Goal: Task Accomplishment & Management: Manage account settings

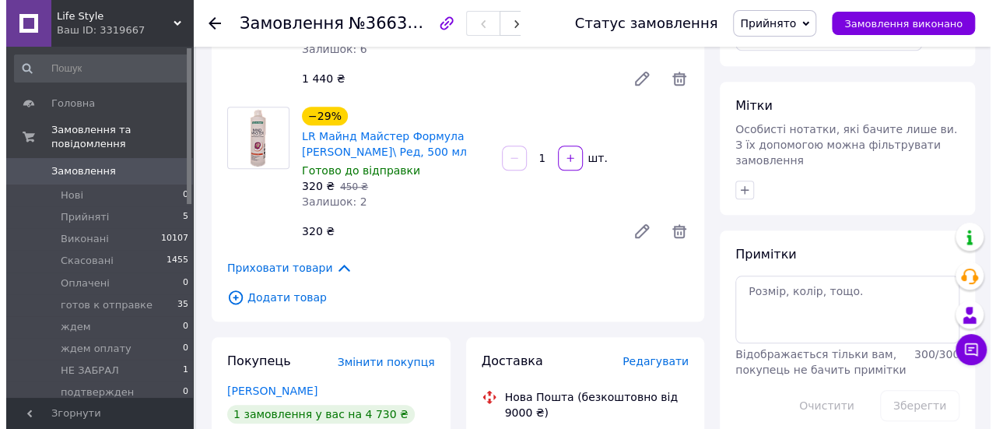
scroll to position [670, 0]
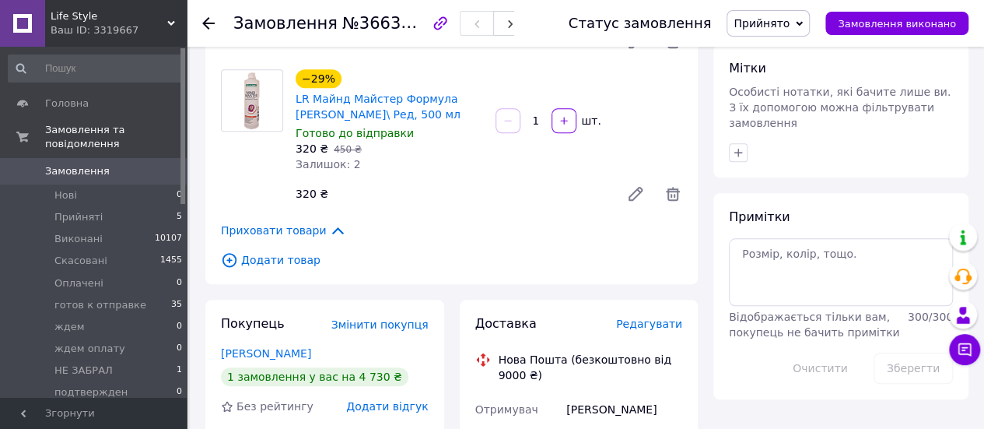
click at [281, 251] on span "Додати товар" at bounding box center [451, 259] width 461 height 17
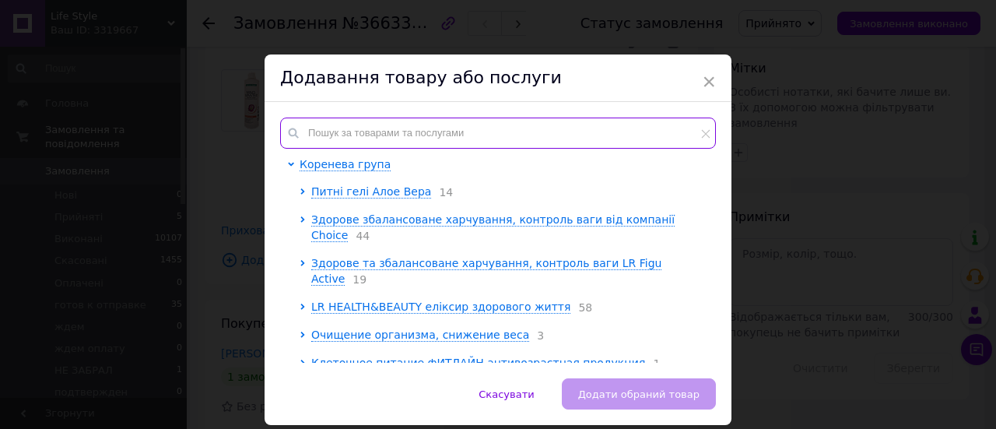
click at [383, 131] on input "text" at bounding box center [498, 132] width 436 height 31
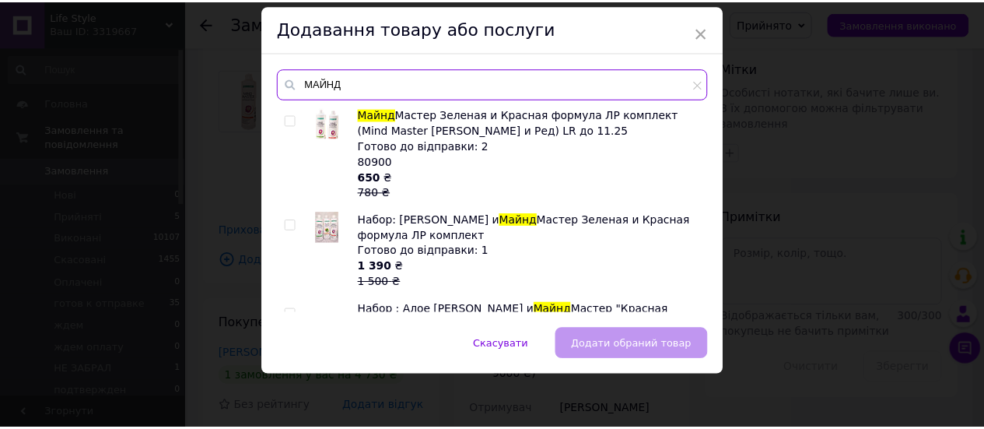
scroll to position [0, 0]
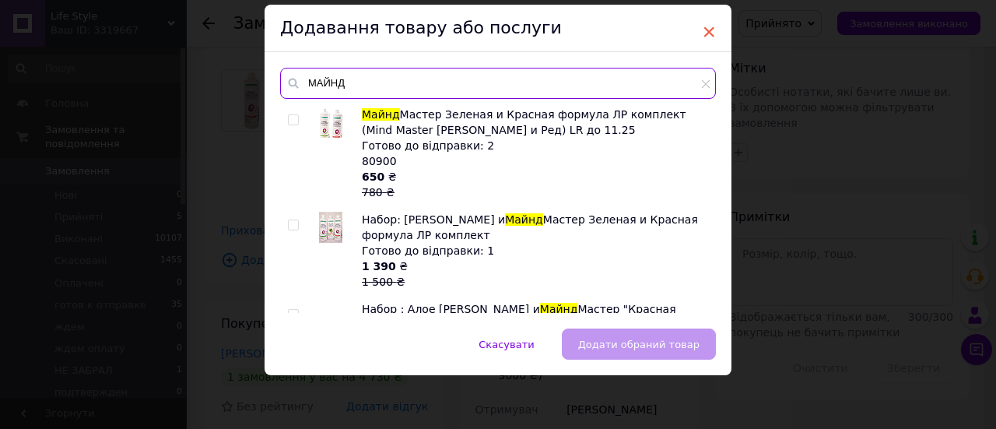
type input "МАЙНД"
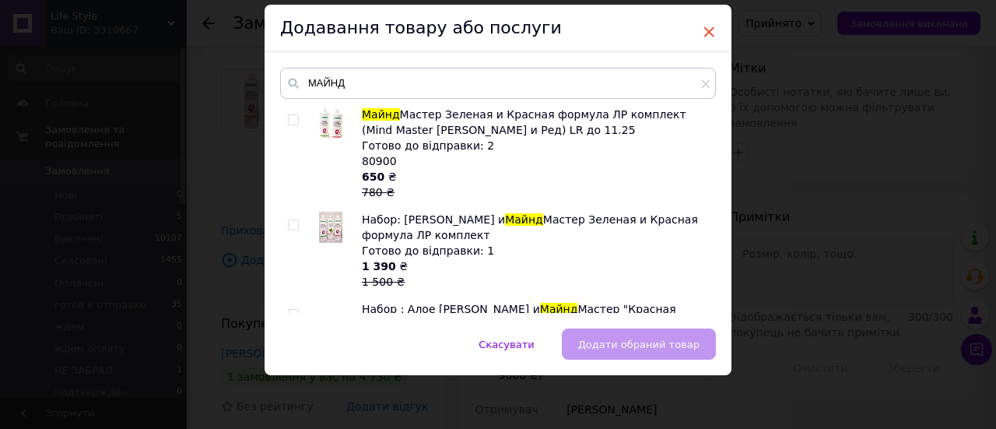
click at [702, 30] on span "×" at bounding box center [709, 32] width 14 height 26
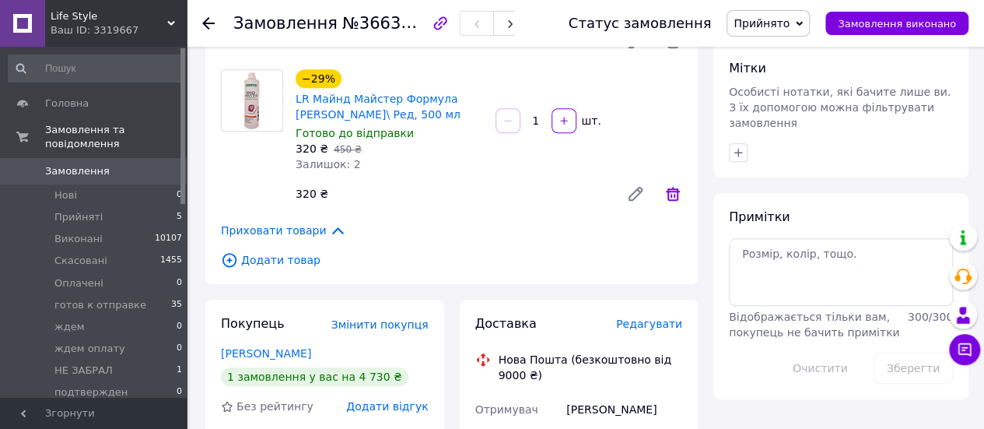
click at [672, 187] on icon at bounding box center [673, 194] width 14 height 14
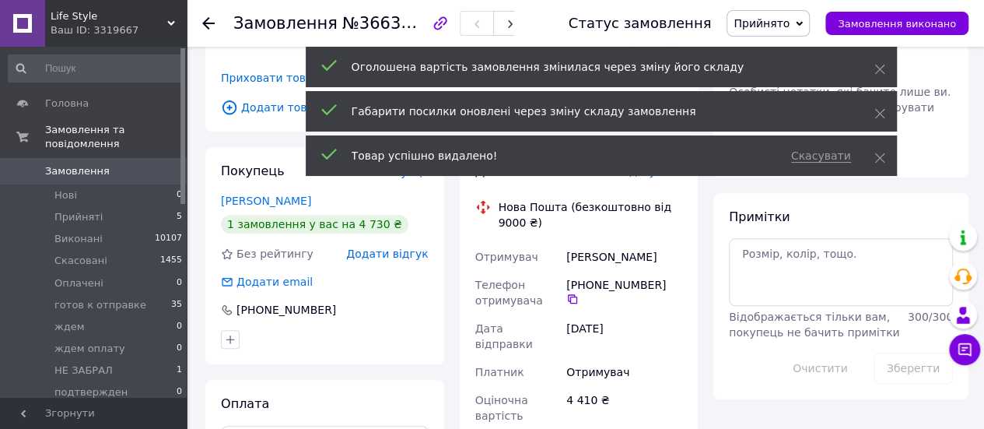
drag, startPoint x: 883, startPoint y: 157, endPoint x: 881, endPoint y: 135, distance: 21.8
click at [883, 156] on icon at bounding box center [879, 157] width 11 height 11
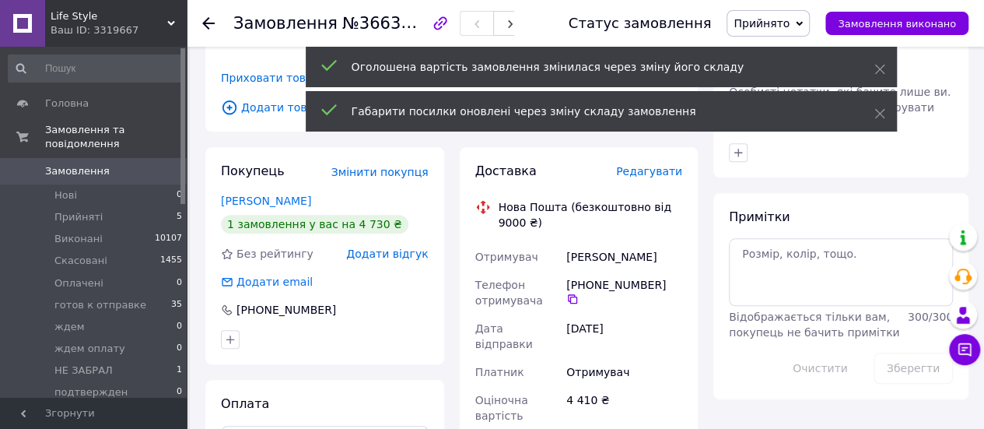
drag, startPoint x: 880, startPoint y: 111, endPoint x: 879, endPoint y: 87, distance: 24.2
click at [880, 111] on use at bounding box center [879, 114] width 10 height 10
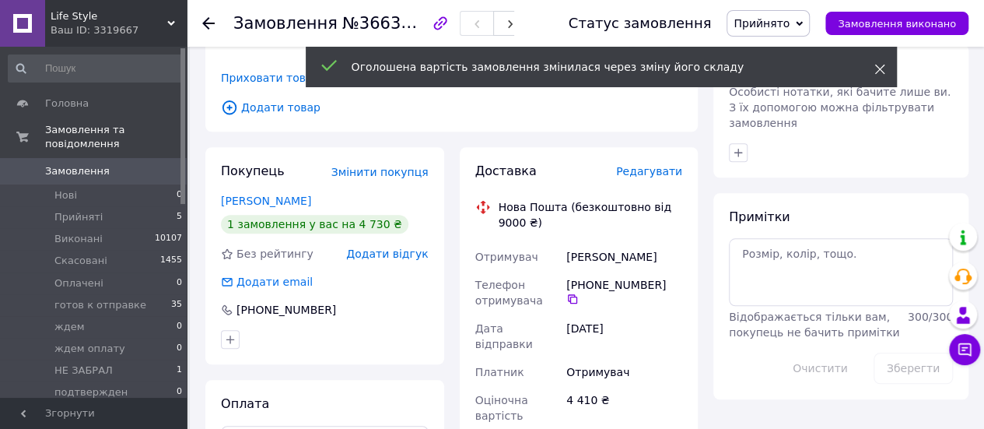
click at [877, 65] on icon at bounding box center [879, 69] width 11 height 11
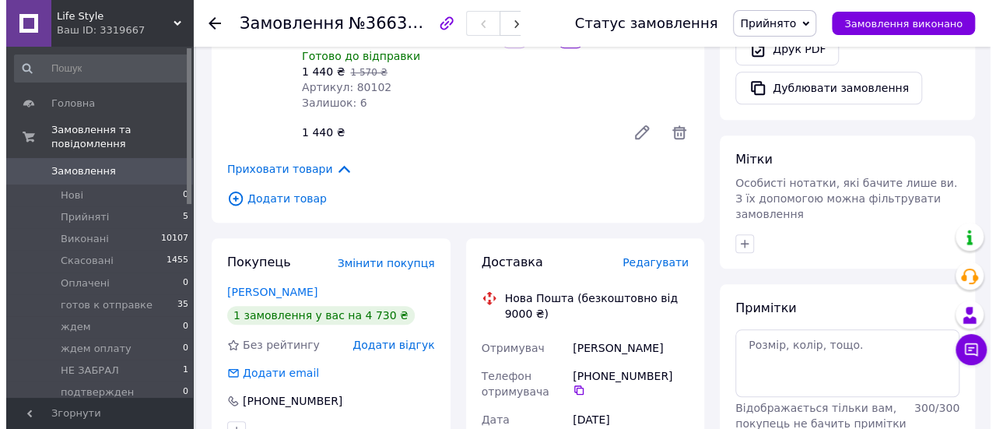
scroll to position [515, 0]
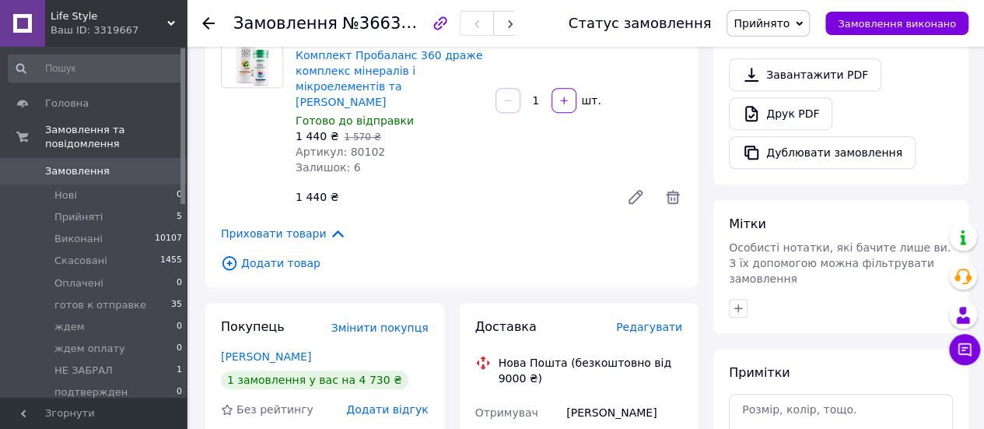
click at [275, 254] on span "Додати товар" at bounding box center [451, 262] width 461 height 17
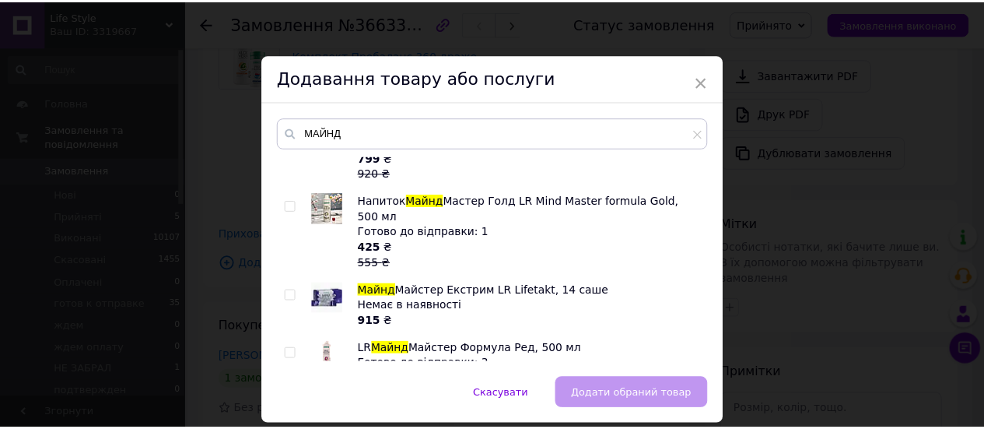
scroll to position [467, 0]
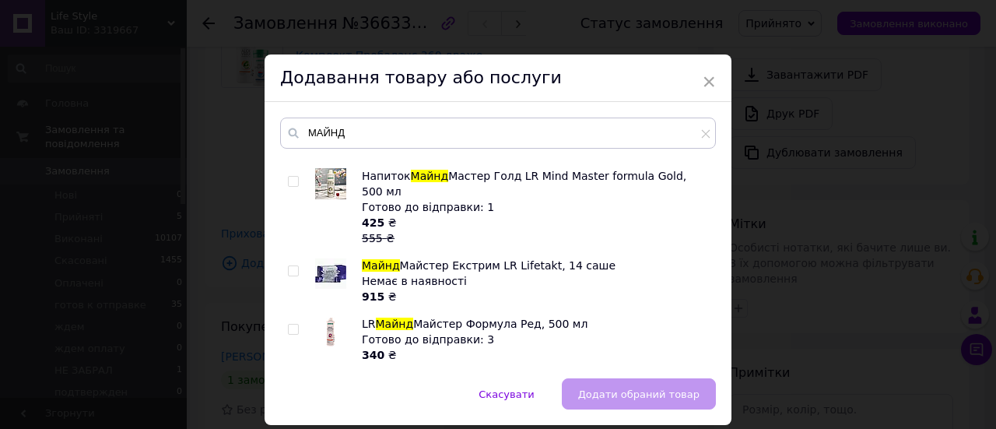
click at [288, 324] on input "checkbox" at bounding box center [293, 329] width 10 height 10
checkbox input "true"
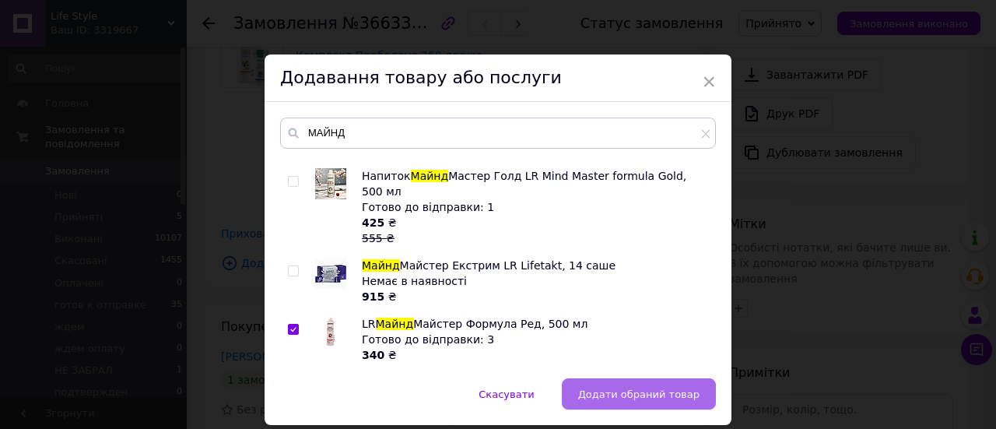
click at [614, 390] on span "Додати обраний товар" at bounding box center [638, 394] width 121 height 12
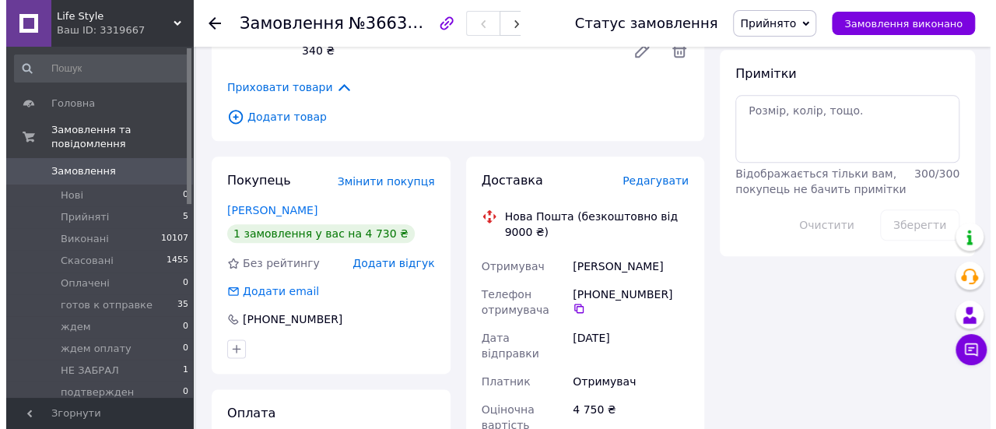
scroll to position [778, 0]
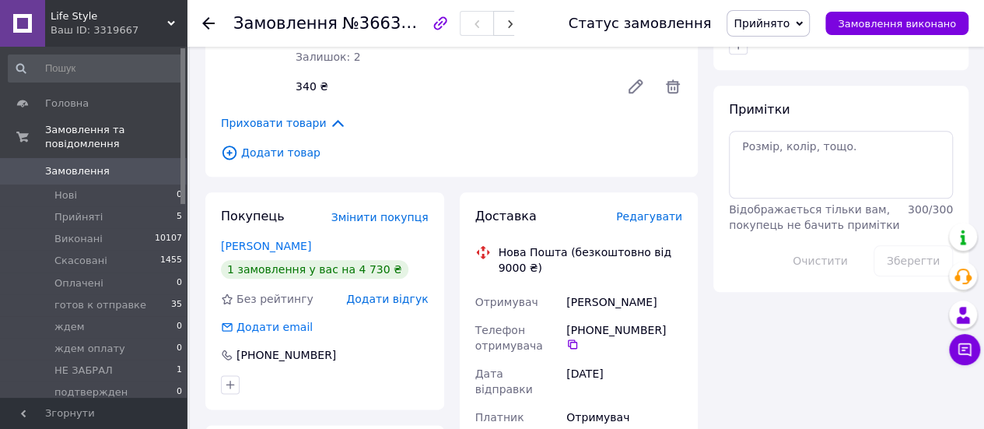
click at [642, 210] on span "Редагувати" at bounding box center [649, 216] width 66 height 12
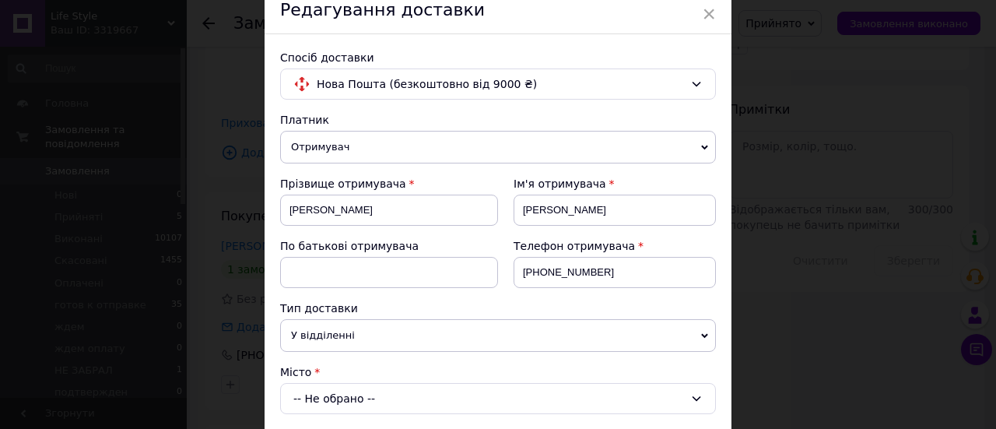
scroll to position [156, 0]
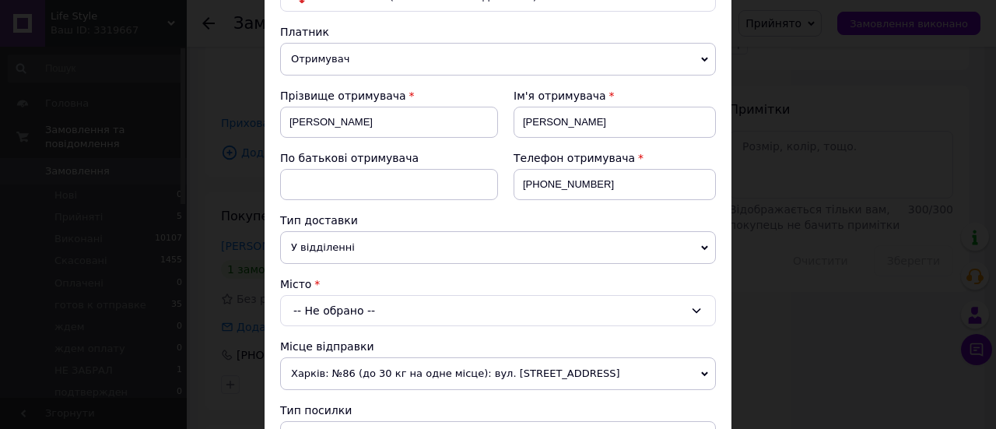
click at [347, 302] on div "-- Не обрано --" at bounding box center [498, 310] width 436 height 31
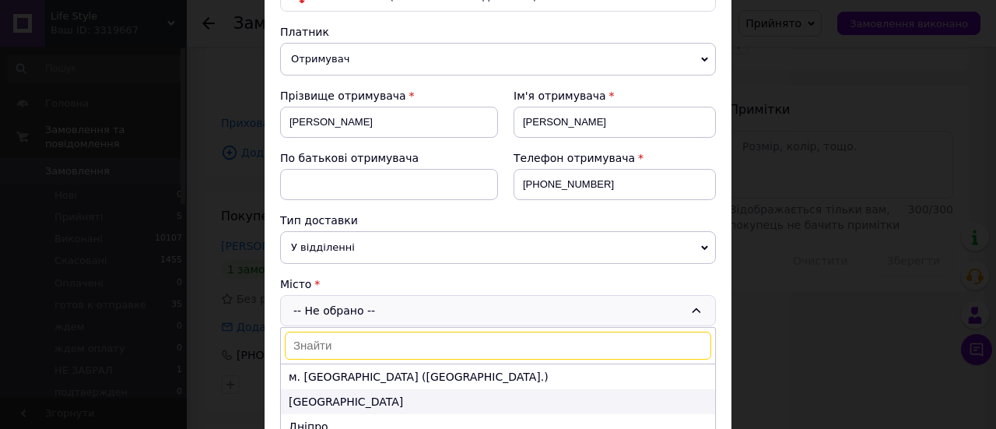
click at [302, 401] on li "[GEOGRAPHIC_DATA]" at bounding box center [498, 401] width 434 height 25
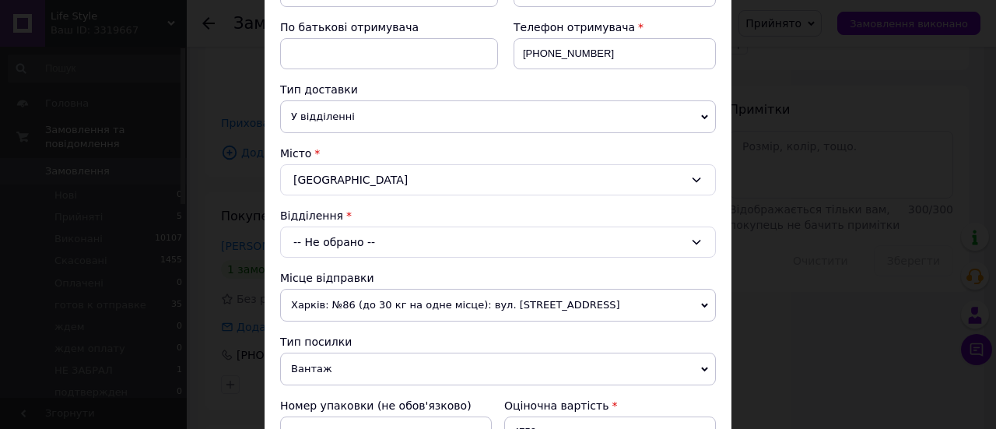
scroll to position [311, 0]
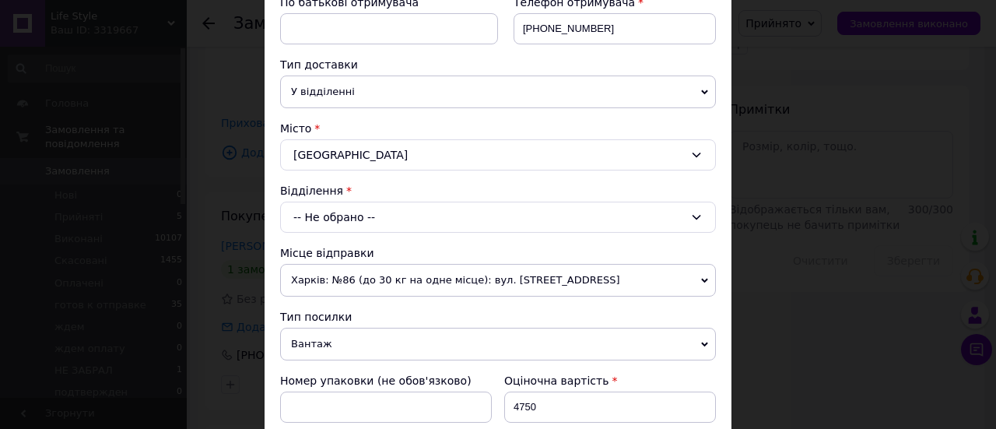
click at [339, 215] on div "-- Не обрано --" at bounding box center [498, 216] width 436 height 31
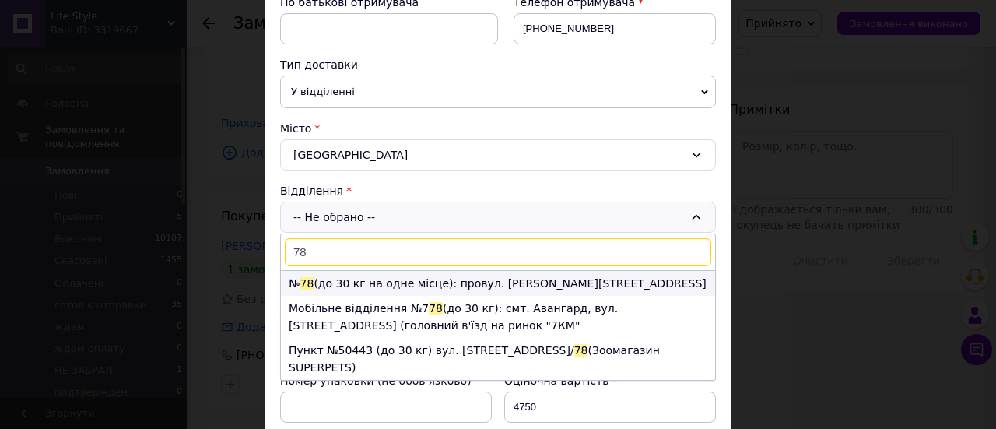
type input "78"
click at [359, 278] on li "№ 78 (до 30 кг на одне місце): провул. [PERSON_NAME][STREET_ADDRESS]" at bounding box center [498, 283] width 434 height 25
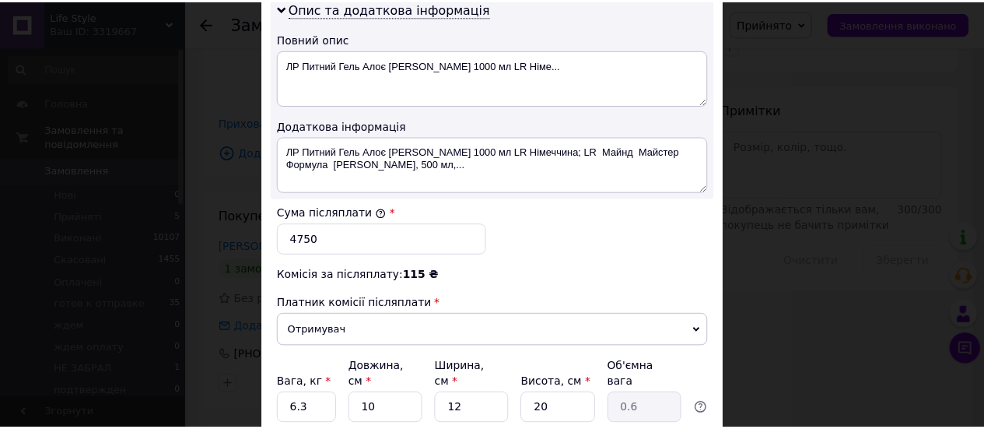
scroll to position [923, 0]
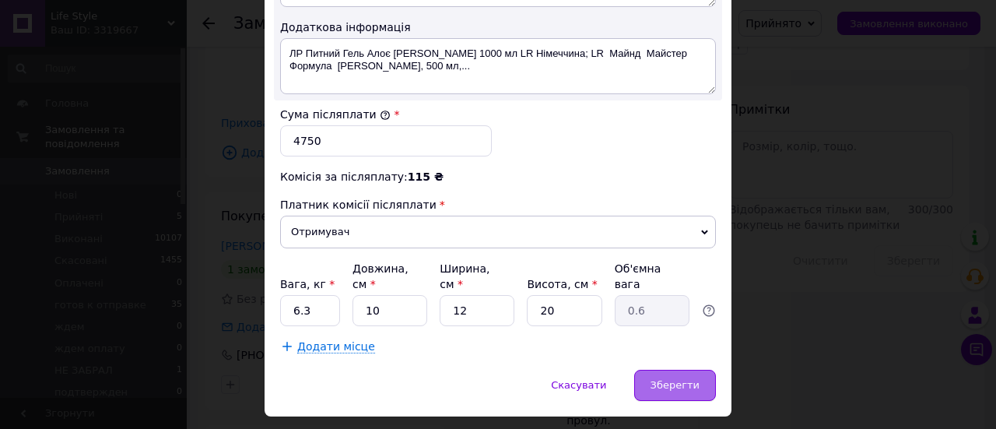
click at [662, 379] on span "Зберегти" at bounding box center [674, 385] width 49 height 12
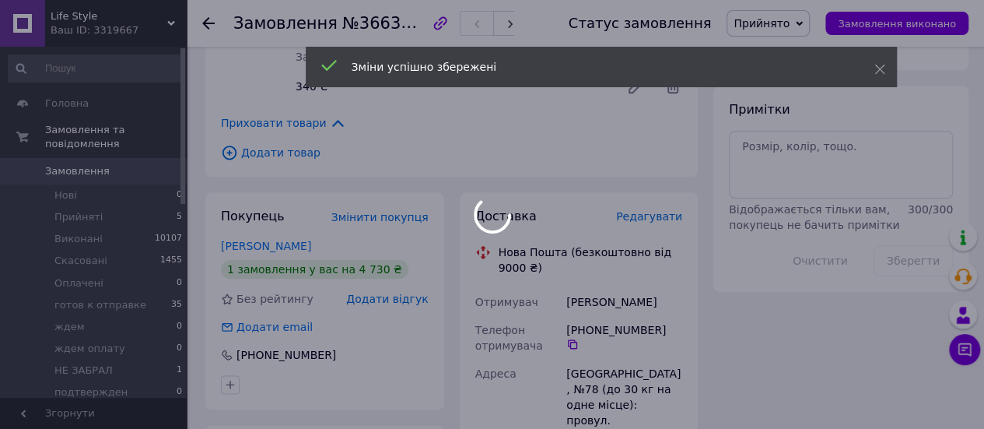
scroll to position [151, 0]
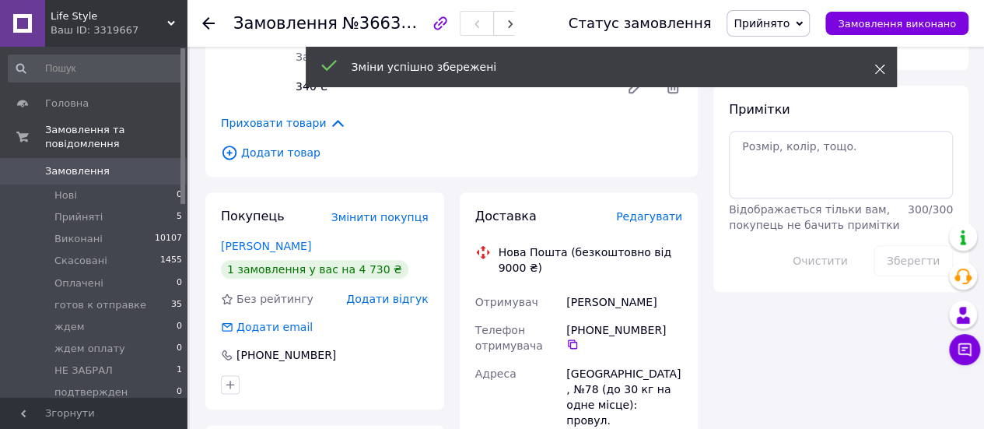
click at [874, 64] on icon at bounding box center [879, 69] width 11 height 11
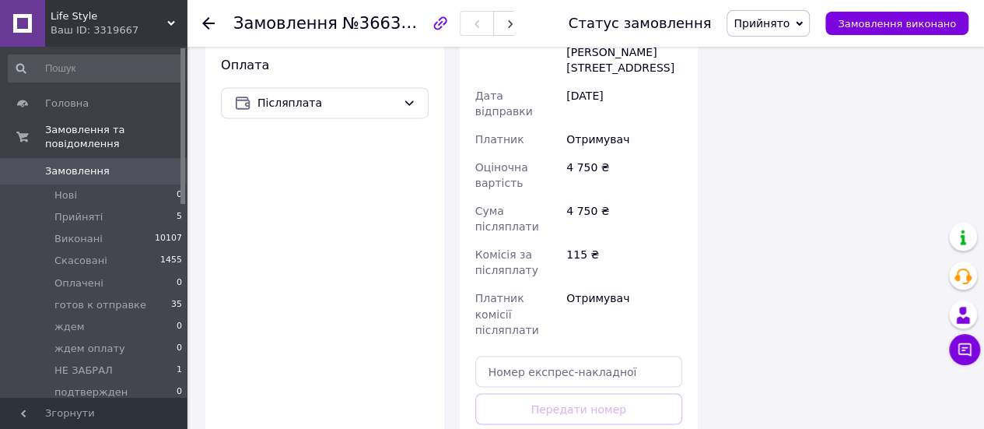
scroll to position [1167, 0]
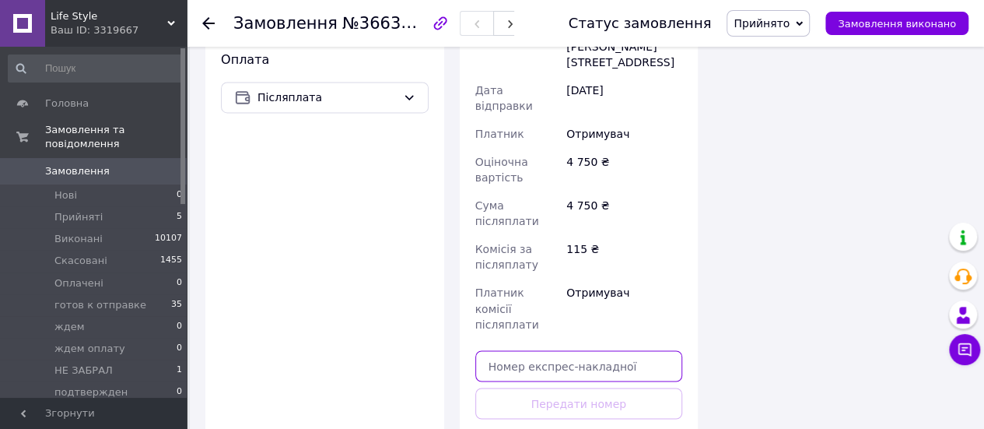
click at [569, 350] on input "text" at bounding box center [579, 365] width 208 height 31
paste input "20451269200639"
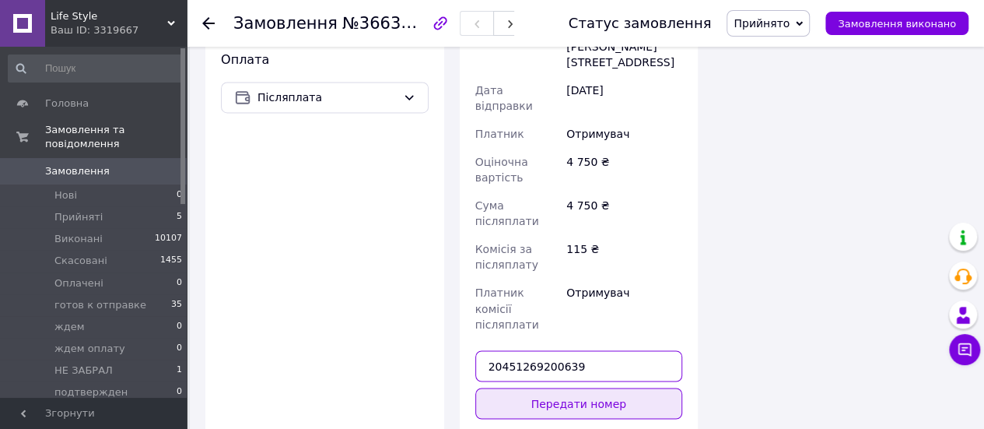
type input "20451269200639"
click at [572, 387] on button "Передати номер" at bounding box center [579, 402] width 208 height 31
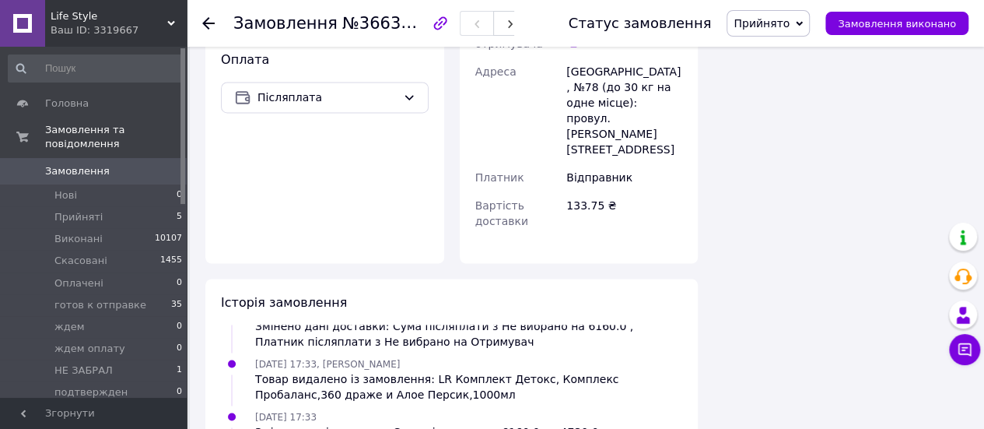
scroll to position [188, 0]
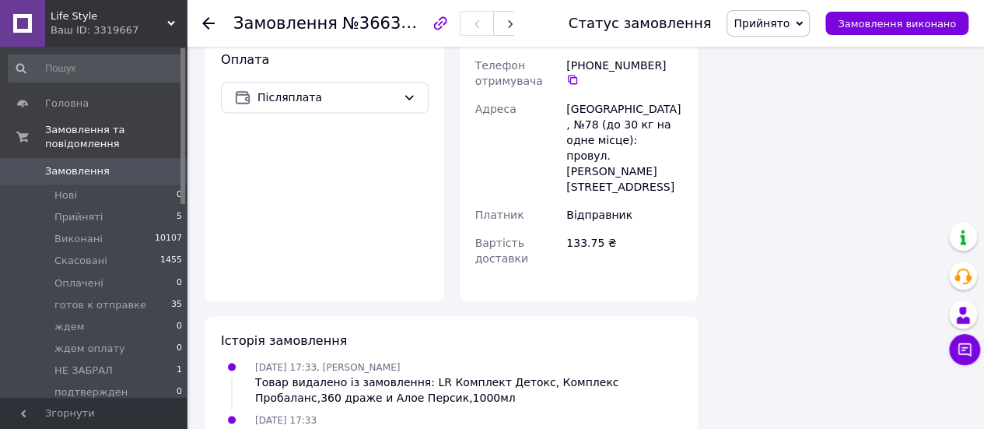
click at [803, 22] on icon at bounding box center [799, 23] width 7 height 7
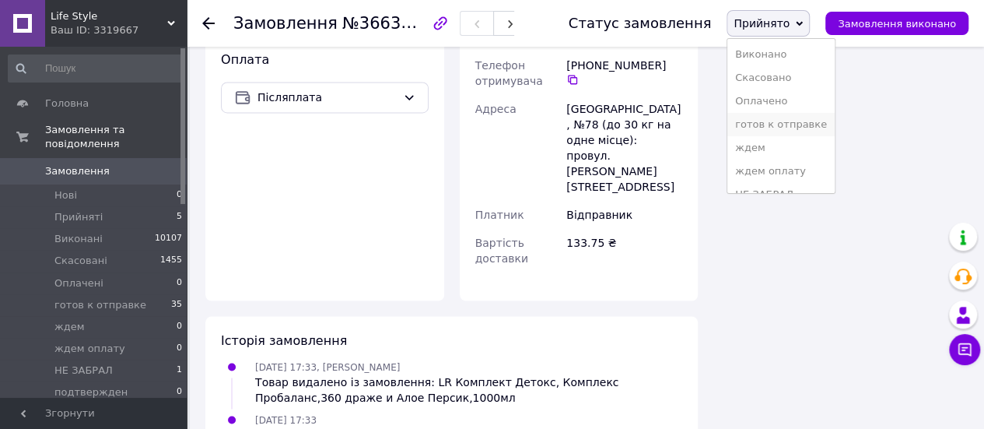
click at [790, 124] on li "готов к отправке" at bounding box center [780, 124] width 107 height 23
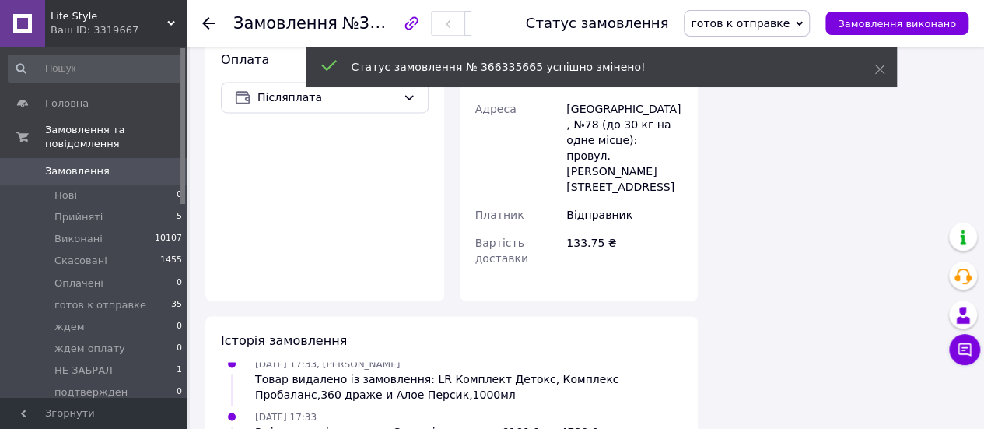
scroll to position [226, 0]
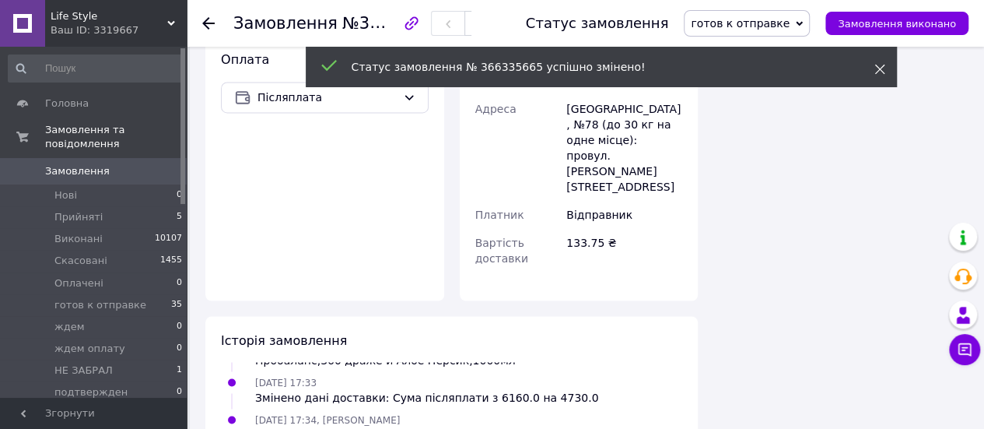
click at [883, 66] on icon at bounding box center [879, 69] width 11 height 11
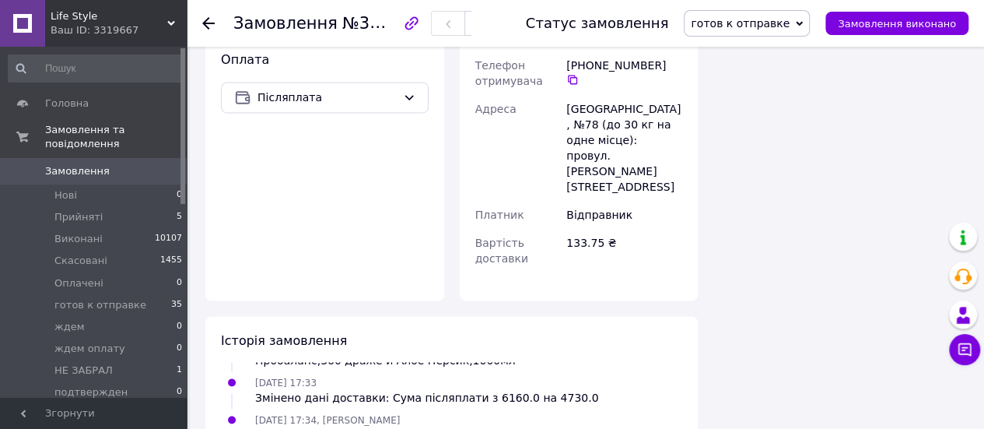
click at [208, 23] on use at bounding box center [208, 23] width 12 height 12
